Goal: Transaction & Acquisition: Purchase product/service

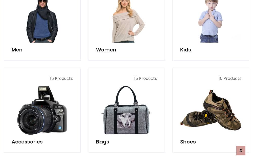
scroll to position [169, 0]
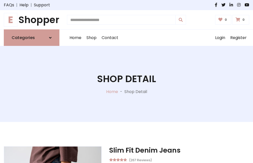
click at [32, 20] on h1 "E Shopper" at bounding box center [32, 19] width 56 height 11
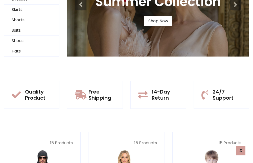
scroll to position [49, 0]
